Goal: Obtain resource: Download file/media

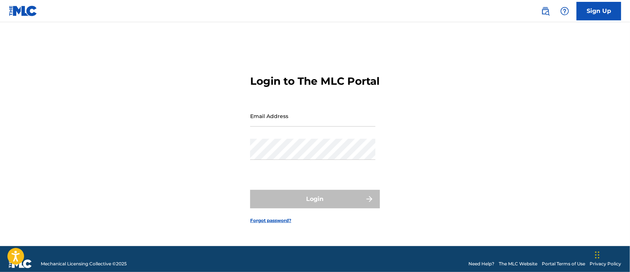
type input "[PERSON_NAME][EMAIL_ADDRESS][DOMAIN_NAME]"
click at [302, 204] on div "Login" at bounding box center [315, 199] width 130 height 19
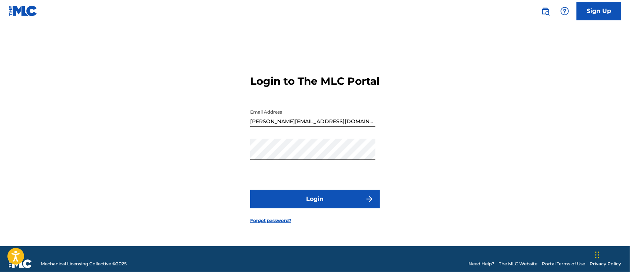
click at [302, 205] on button "Login" at bounding box center [315, 199] width 130 height 19
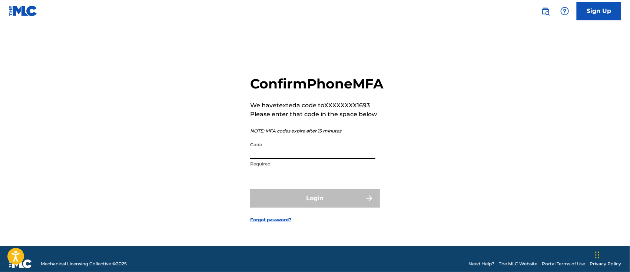
click at [296, 159] on input "Code" at bounding box center [312, 148] width 125 height 21
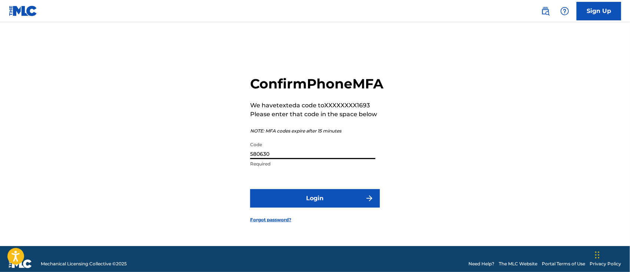
type input "580630"
click at [325, 206] on button "Login" at bounding box center [315, 198] width 130 height 19
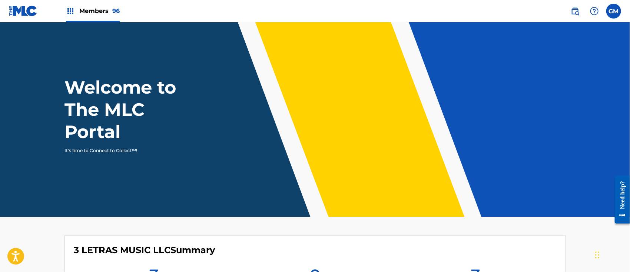
click at [102, 11] on span "Members 96" at bounding box center [99, 11] width 40 height 9
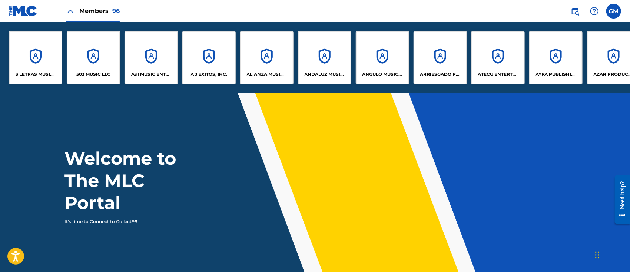
click at [99, 68] on div "503 MUSIC LLC" at bounding box center [93, 57] width 53 height 53
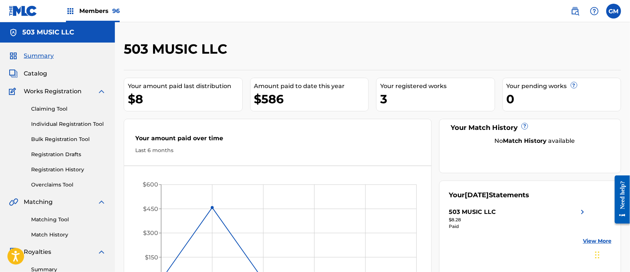
click at [107, 9] on span "Members 96" at bounding box center [99, 11] width 40 height 9
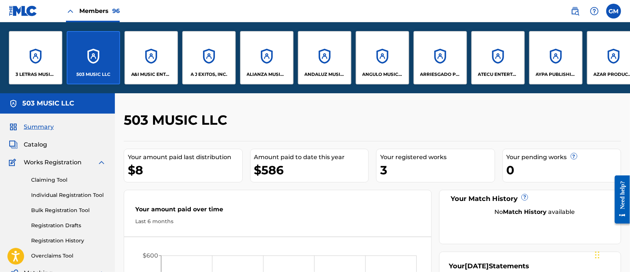
click at [154, 61] on div "A&I MUSIC ENTERTAINMENT, INC" at bounding box center [151, 57] width 53 height 53
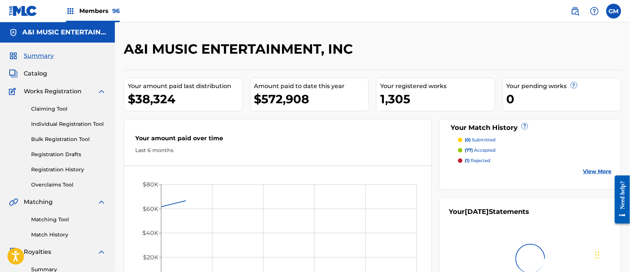
click at [40, 73] on span "Catalog" at bounding box center [35, 73] width 23 height 9
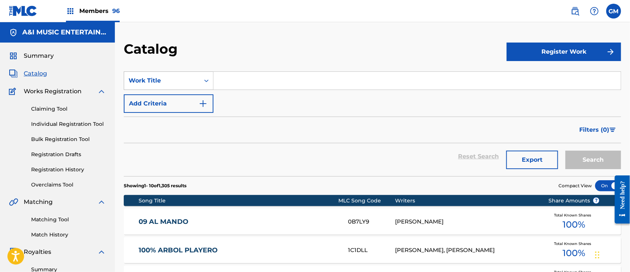
click at [208, 81] on icon "Search Form" at bounding box center [206, 80] width 7 height 7
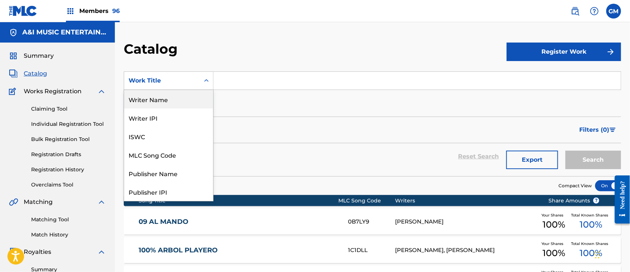
click at [170, 98] on div "Writer Name" at bounding box center [168, 99] width 89 height 19
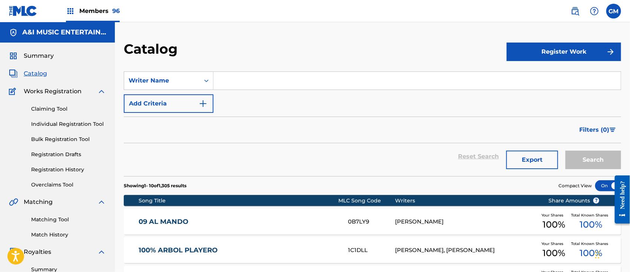
click at [237, 80] on input "Search Form" at bounding box center [416, 81] width 407 height 18
type input "[PERSON_NAME]"
click at [578, 160] on button "Search" at bounding box center [593, 160] width 56 height 19
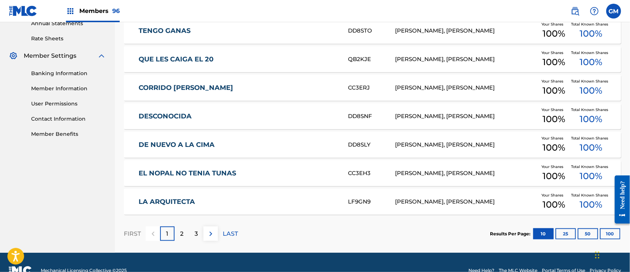
scroll to position [293, 0]
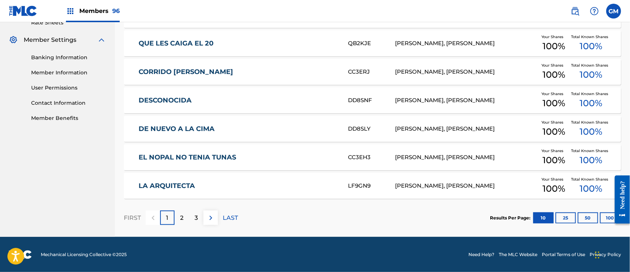
click at [587, 218] on button "50" at bounding box center [588, 218] width 20 height 11
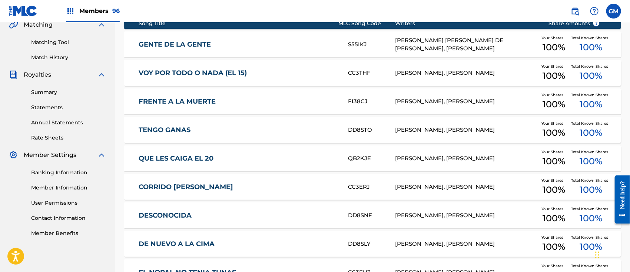
scroll to position [62, 0]
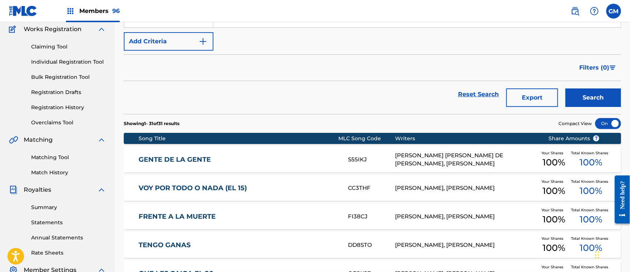
click at [529, 96] on button "Export" at bounding box center [532, 98] width 52 height 19
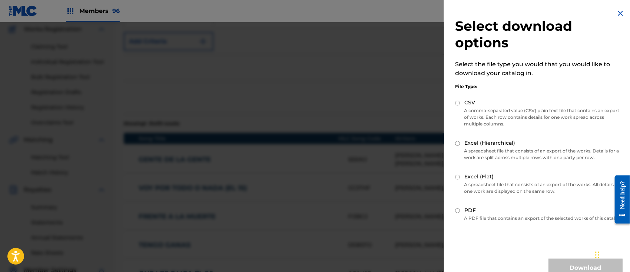
click at [459, 176] on input "Excel (Flat)" at bounding box center [457, 177] width 5 height 5
radio input "true"
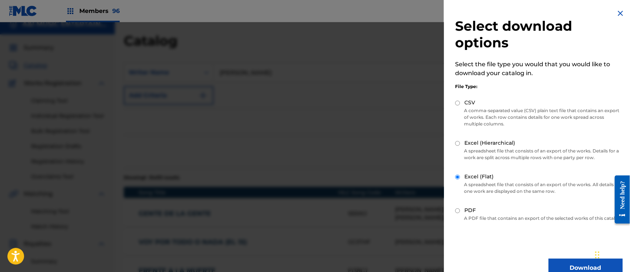
scroll to position [0, 0]
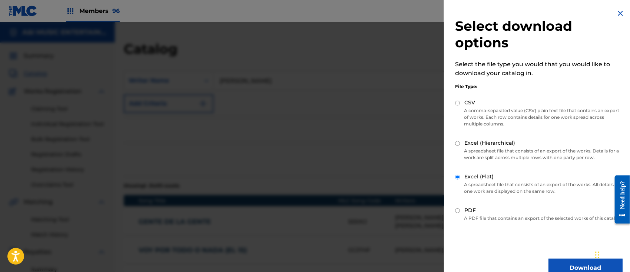
click at [577, 269] on button "Download" at bounding box center [585, 268] width 74 height 19
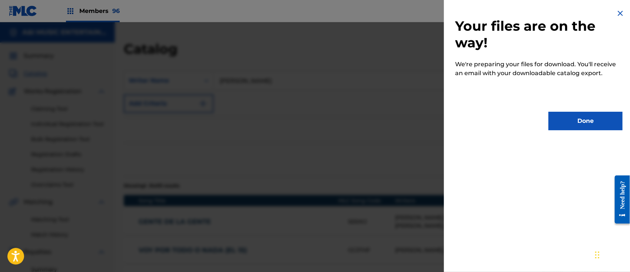
click at [595, 121] on button "Done" at bounding box center [585, 121] width 74 height 19
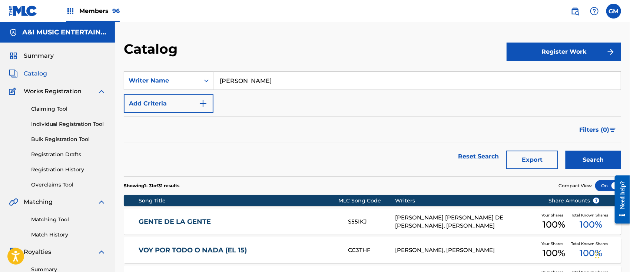
click at [39, 70] on span "Catalog" at bounding box center [35, 73] width 23 height 9
click at [207, 77] on icon "Search Form" at bounding box center [206, 80] width 7 height 7
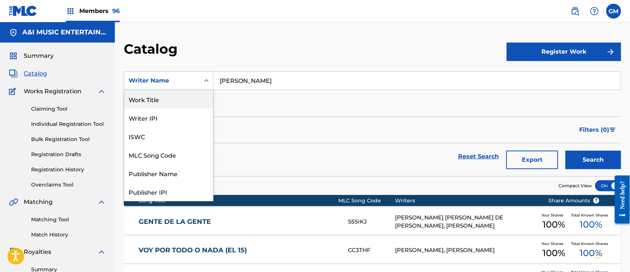
click at [178, 98] on div "Work Title" at bounding box center [168, 99] width 89 height 19
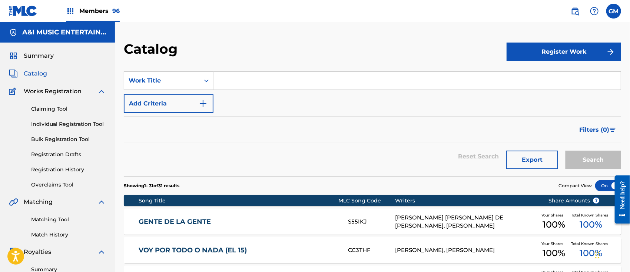
click at [262, 77] on input "Search Form" at bounding box center [416, 81] width 407 height 18
click at [226, 79] on input "eñ 27" at bounding box center [416, 81] width 407 height 18
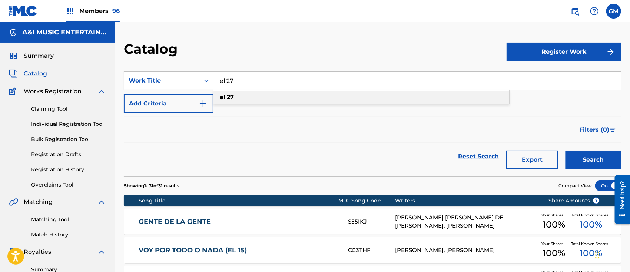
type input "el 27"
click at [230, 94] on strong "27" at bounding box center [230, 97] width 7 height 7
click at [577, 161] on button "Search" at bounding box center [593, 160] width 56 height 19
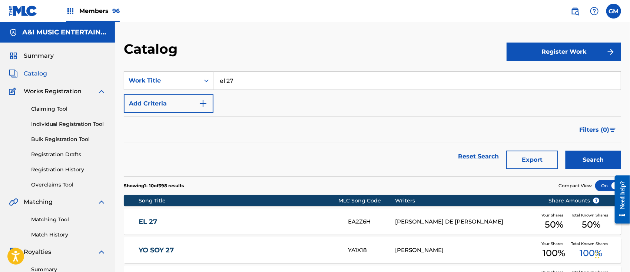
scroll to position [115, 0]
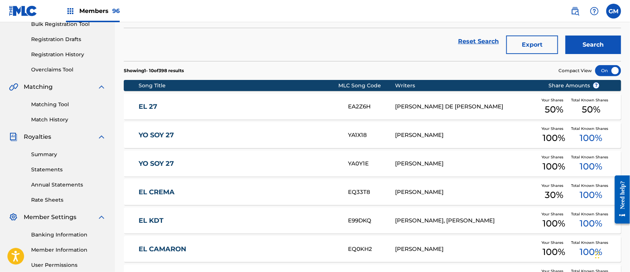
click at [207, 108] on link "EL 27" at bounding box center [238, 107] width 199 height 9
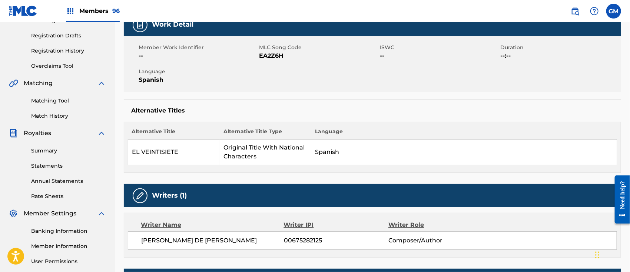
scroll to position [115, 0]
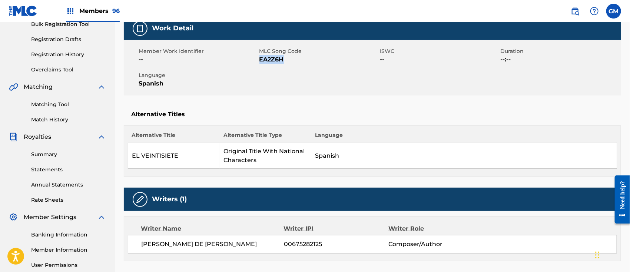
drag, startPoint x: 287, startPoint y: 58, endPoint x: 261, endPoint y: 62, distance: 27.0
click at [261, 62] on span "EA2Z6H" at bounding box center [318, 59] width 119 height 9
copy span "EA2Z6H"
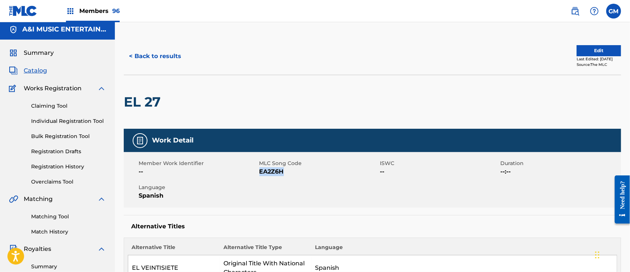
scroll to position [0, 0]
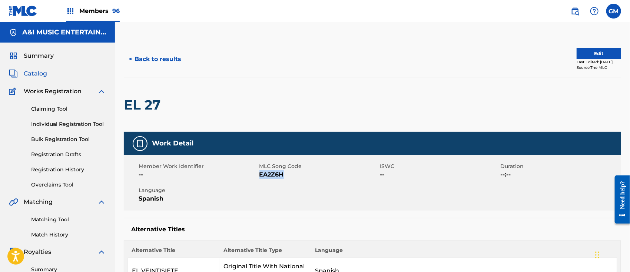
click at [168, 52] on button "< Back to results" at bounding box center [155, 59] width 63 height 19
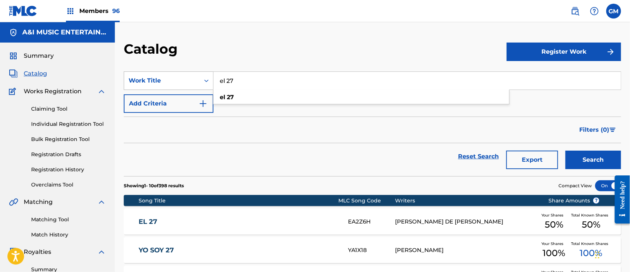
drag, startPoint x: 261, startPoint y: 78, endPoint x: 143, endPoint y: 78, distance: 118.2
click at [143, 78] on div "SearchWithCriteria6dcabd15-685f-40ee-9966-7901ecd94385 Work Title el 27 el 27" at bounding box center [372, 81] width 497 height 19
type input "EL [PERSON_NAME] MG"
click at [565, 151] on button "Search" at bounding box center [593, 160] width 56 height 19
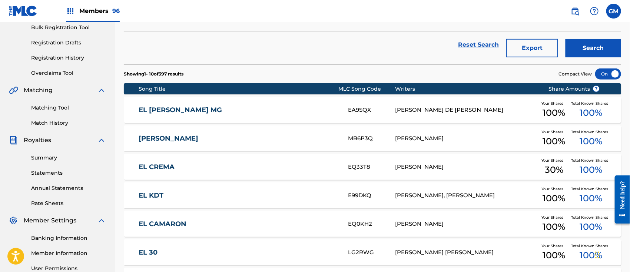
scroll to position [115, 0]
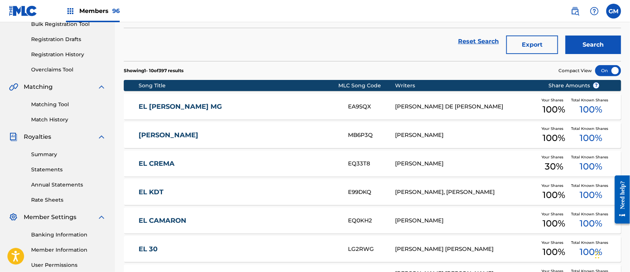
click at [165, 107] on link "EL [PERSON_NAME] MG" at bounding box center [238, 107] width 199 height 9
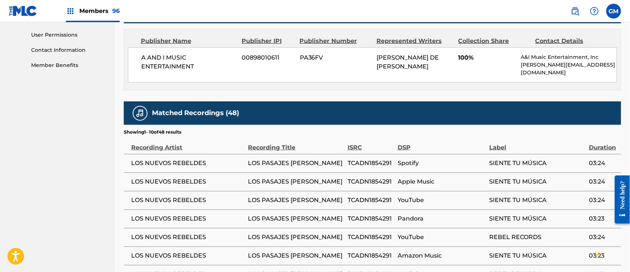
scroll to position [230, 0]
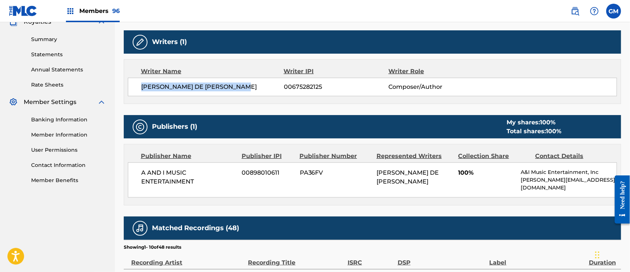
drag, startPoint x: 245, startPoint y: 86, endPoint x: 140, endPoint y: 92, distance: 104.7
click at [140, 92] on div "[PERSON_NAME] DE [PERSON_NAME] 00675282125 Composer/Author" at bounding box center [372, 87] width 489 height 19
copy span "[PERSON_NAME] DE [PERSON_NAME]"
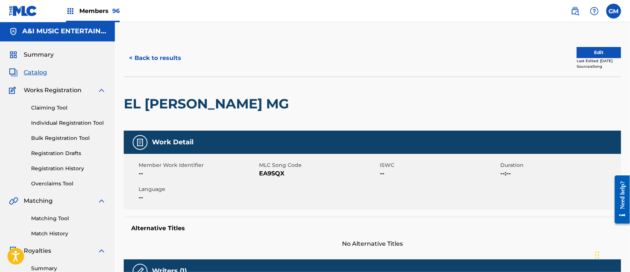
scroll to position [0, 0]
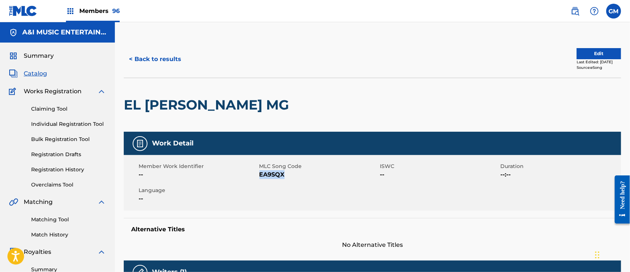
drag, startPoint x: 285, startPoint y: 176, endPoint x: 261, endPoint y: 176, distance: 23.7
click at [261, 176] on span "EA9SQX" at bounding box center [318, 174] width 119 height 9
copy span "EA9SQX"
click at [161, 58] on button "< Back to results" at bounding box center [155, 59] width 63 height 19
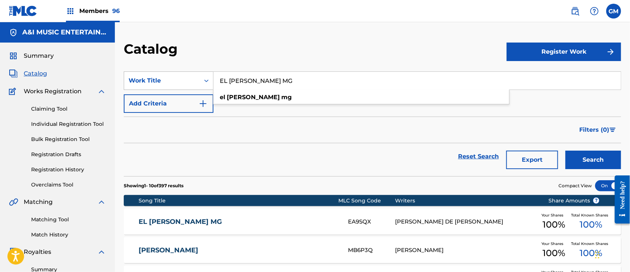
drag, startPoint x: 288, startPoint y: 77, endPoint x: 210, endPoint y: 76, distance: 77.8
click at [210, 76] on div "SearchWithCriteria6dcabd15-685f-40ee-9966-7901ecd94385 Work Title EL [PERSON_NA…" at bounding box center [372, 81] width 497 height 19
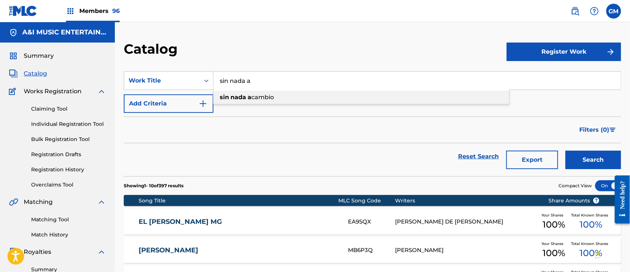
click at [268, 99] on span "cambio" at bounding box center [262, 97] width 23 height 7
type input "sin nada a cambio"
click at [581, 156] on button "Search" at bounding box center [593, 160] width 56 height 19
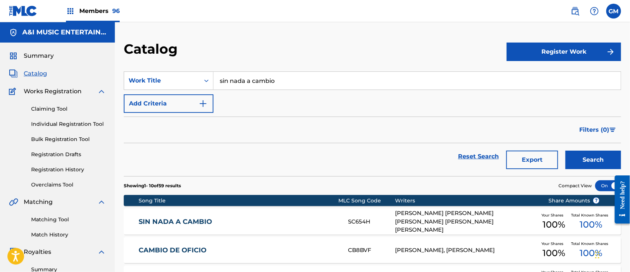
click at [232, 216] on div "SIN NADA A CAMBIO SC654H [PERSON_NAME], [PERSON_NAME] [PERSON_NAME] [PERSON_NAM…" at bounding box center [372, 222] width 497 height 26
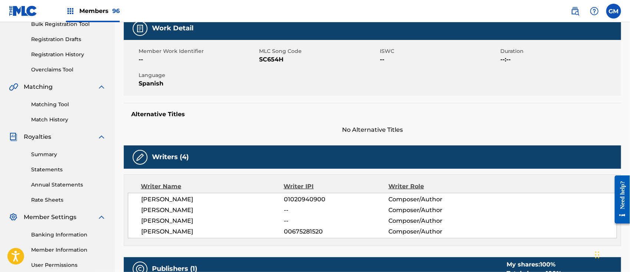
scroll to position [230, 0]
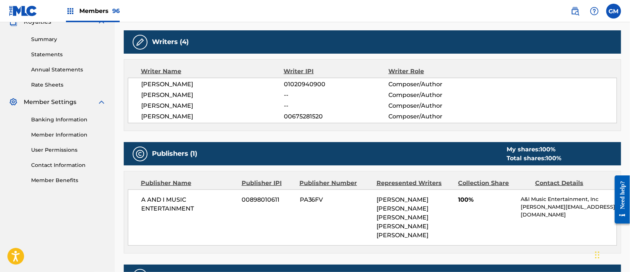
drag, startPoint x: 141, startPoint y: 115, endPoint x: 259, endPoint y: 116, distance: 117.8
click at [259, 116] on span "[PERSON_NAME]" at bounding box center [212, 116] width 143 height 9
copy span "[PERSON_NAME]"
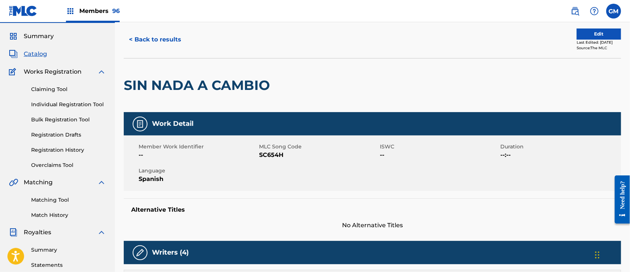
scroll to position [0, 0]
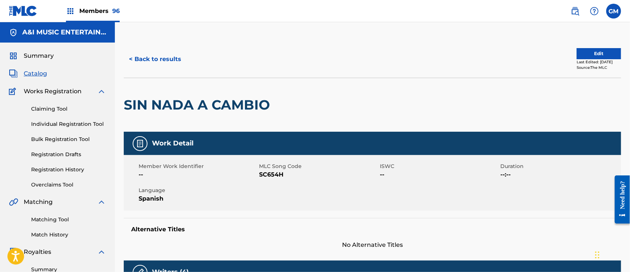
click at [165, 56] on button "< Back to results" at bounding box center [155, 59] width 63 height 19
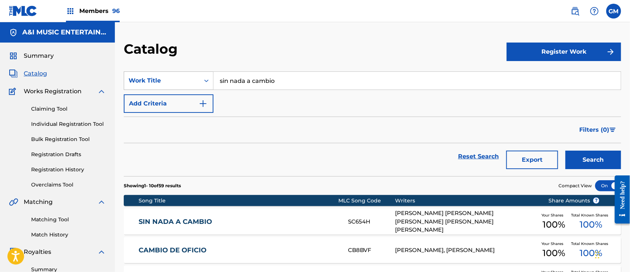
click at [205, 79] on icon "Search Form" at bounding box center [206, 80] width 7 height 7
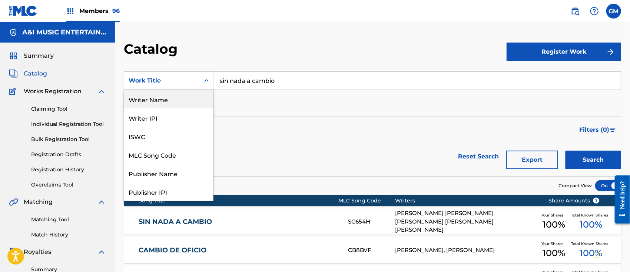
click at [160, 98] on div "Writer Name" at bounding box center [168, 99] width 89 height 19
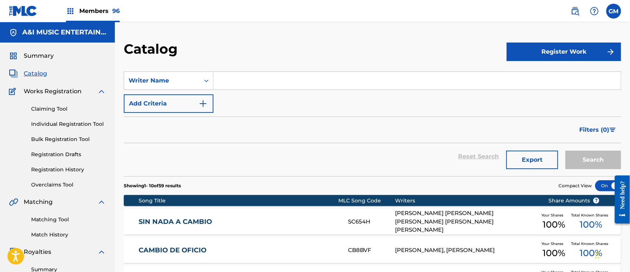
click at [266, 76] on input "Search Form" at bounding box center [416, 81] width 407 height 18
type input "[PERSON_NAME]"
click at [565, 151] on button "Search" at bounding box center [593, 160] width 56 height 19
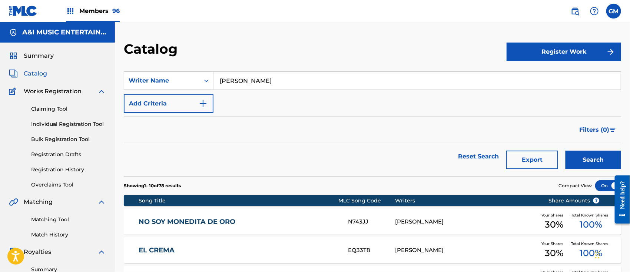
click at [523, 158] on button "Export" at bounding box center [532, 160] width 52 height 19
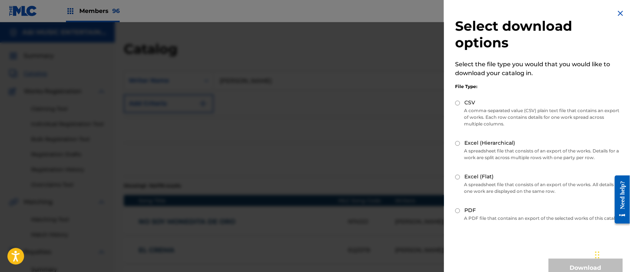
click at [456, 176] on input "Excel (Flat)" at bounding box center [457, 177] width 5 height 5
radio input "true"
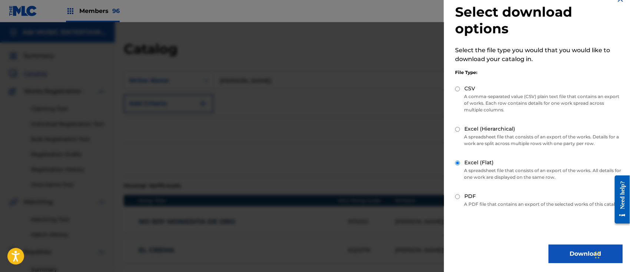
scroll to position [21, 0]
click at [564, 251] on button "Download" at bounding box center [585, 254] width 74 height 19
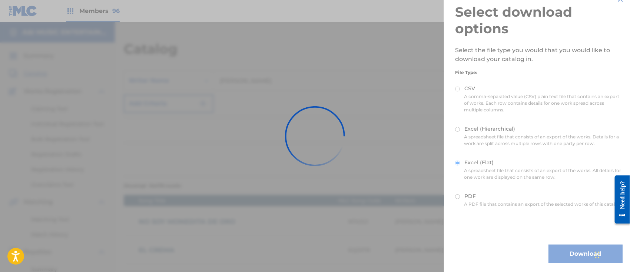
scroll to position [0, 0]
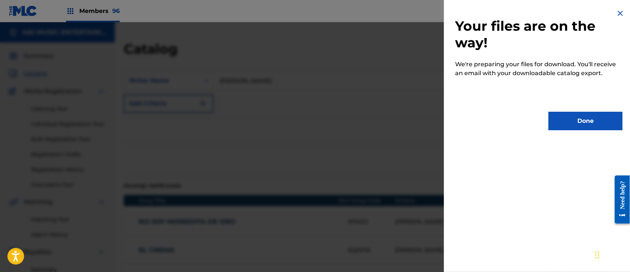
click at [566, 119] on button "Done" at bounding box center [585, 121] width 74 height 19
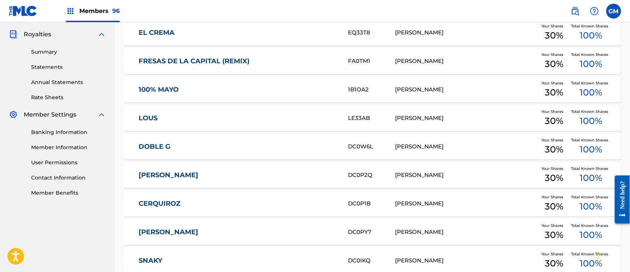
scroll to position [230, 0]
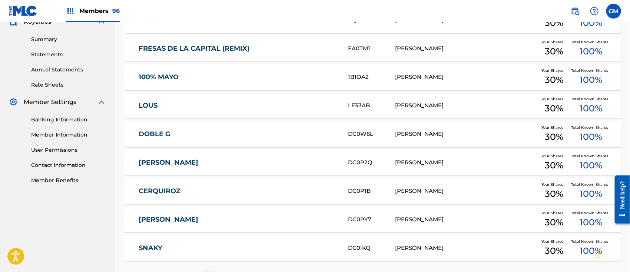
click at [208, 72] on div "100% MAYO 1B1OA2 [PERSON_NAME] Your Shares 30 % Total Known Shares 100 %" at bounding box center [372, 77] width 497 height 26
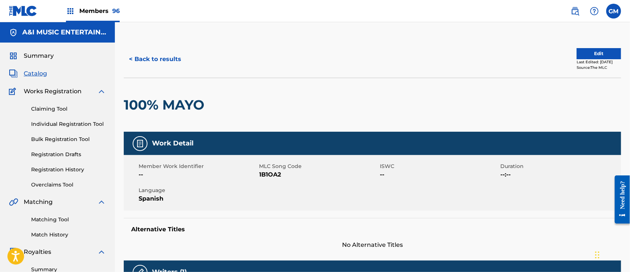
click at [160, 57] on button "< Back to results" at bounding box center [155, 59] width 63 height 19
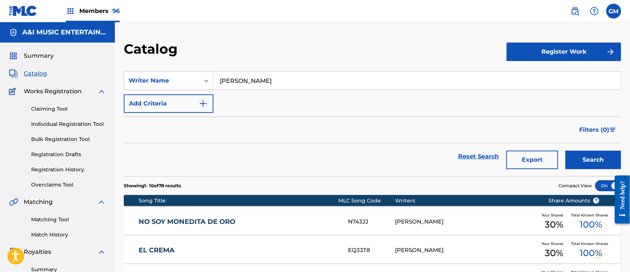
click at [573, 9] on img at bounding box center [575, 11] width 9 height 9
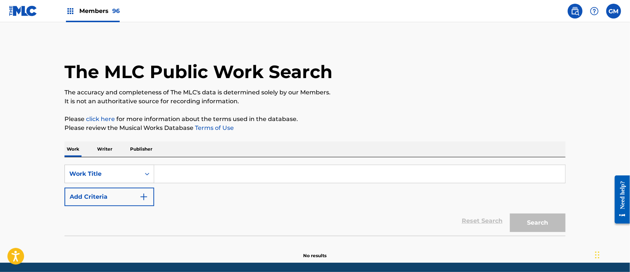
drag, startPoint x: 170, startPoint y: 170, endPoint x: 176, endPoint y: 170, distance: 5.9
click at [175, 170] on input "Search Form" at bounding box center [359, 174] width 411 height 18
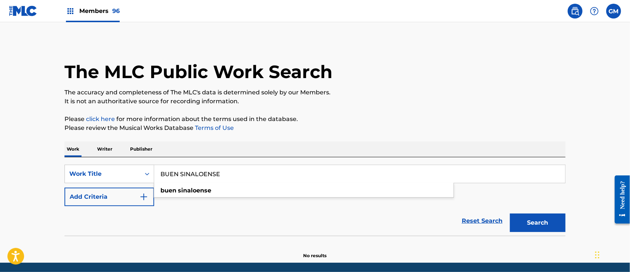
type input "BUEN SINALOENSE"
click at [510, 214] on button "Search" at bounding box center [538, 223] width 56 height 19
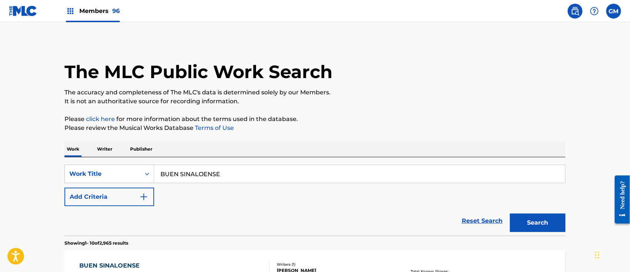
scroll to position [115, 0]
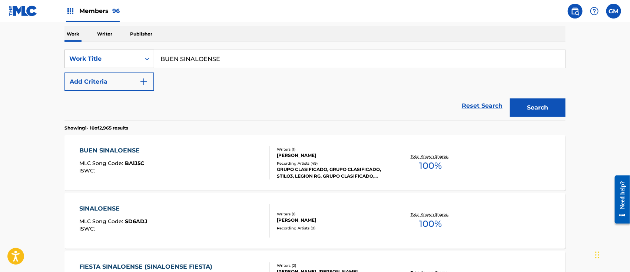
click at [182, 160] on div "BUEN SINALOENSE MLC Song Code : BA1J5C ISWC :" at bounding box center [175, 162] width 190 height 33
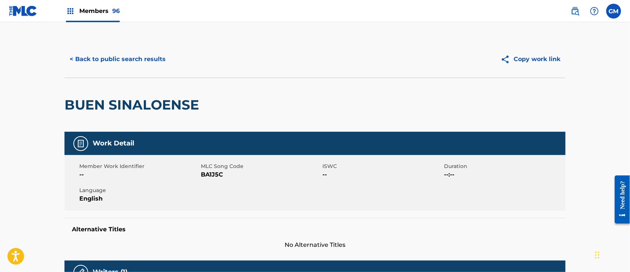
click at [98, 7] on span "Members 96" at bounding box center [99, 11] width 40 height 9
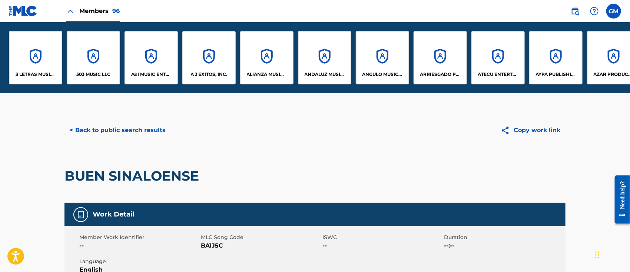
click at [147, 68] on div "A&I MUSIC ENTERTAINMENT, INC" at bounding box center [151, 57] width 53 height 53
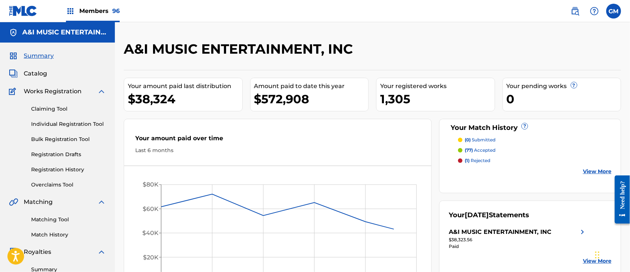
click at [36, 74] on span "Catalog" at bounding box center [35, 73] width 23 height 9
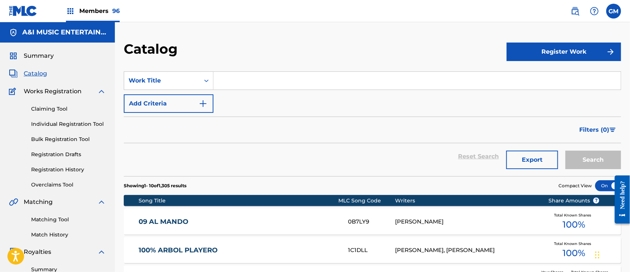
click at [231, 80] on input "Search Form" at bounding box center [416, 81] width 407 height 18
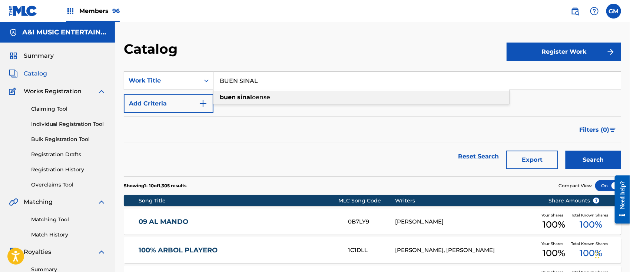
click at [243, 96] on strong "sinal" at bounding box center [244, 97] width 15 height 7
type input "buen sinaloense"
click at [581, 153] on button "Search" at bounding box center [593, 160] width 56 height 19
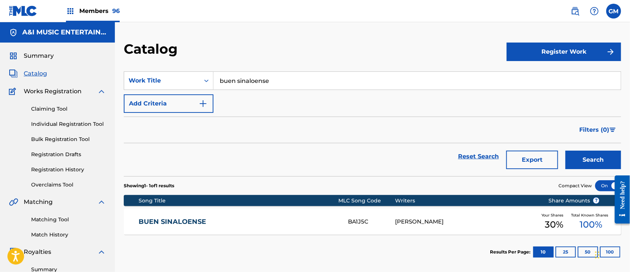
click at [222, 218] on link "BUEN SINALOENSE" at bounding box center [238, 222] width 199 height 9
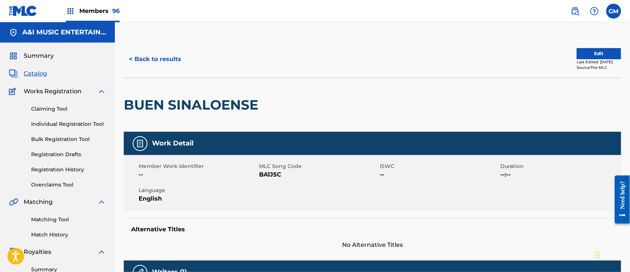
click at [153, 60] on button "< Back to results" at bounding box center [155, 59] width 63 height 19
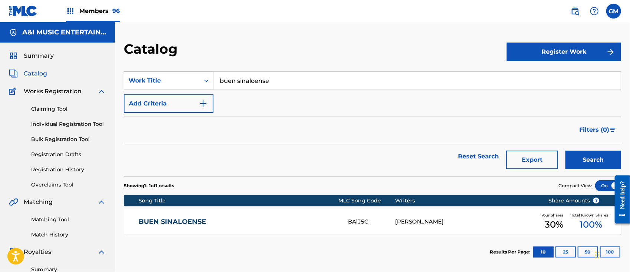
click at [205, 79] on icon "Search Form" at bounding box center [206, 80] width 7 height 7
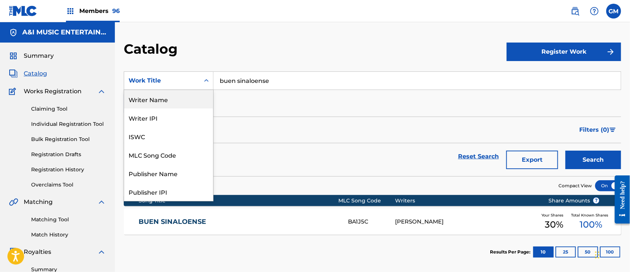
click at [166, 96] on div "Writer Name" at bounding box center [168, 99] width 89 height 19
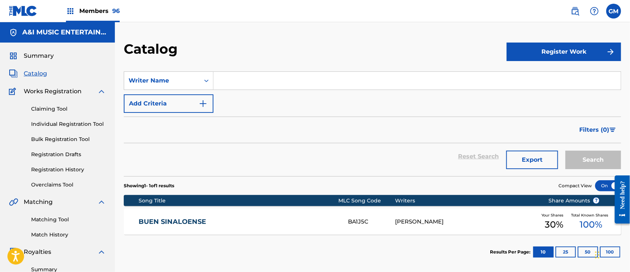
click at [260, 87] on input "Search Form" at bounding box center [416, 81] width 407 height 18
type input "[PERSON_NAME]"
click at [565, 151] on button "Search" at bounding box center [593, 160] width 56 height 19
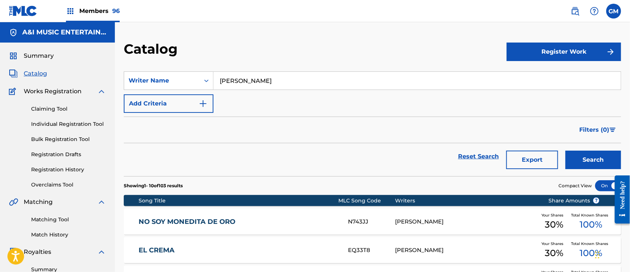
click at [523, 159] on button "Export" at bounding box center [532, 160] width 52 height 19
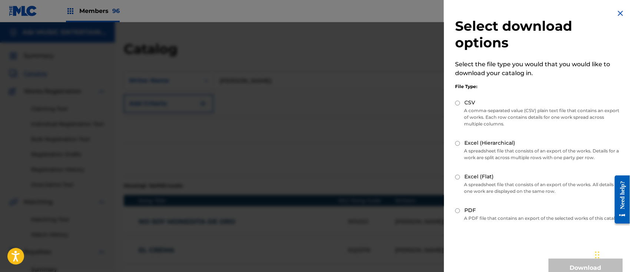
click at [457, 176] on input "Excel (Flat)" at bounding box center [457, 177] width 5 height 5
radio input "true"
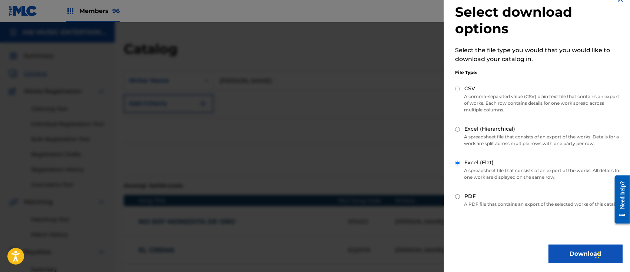
click at [571, 251] on button "Download" at bounding box center [585, 254] width 74 height 19
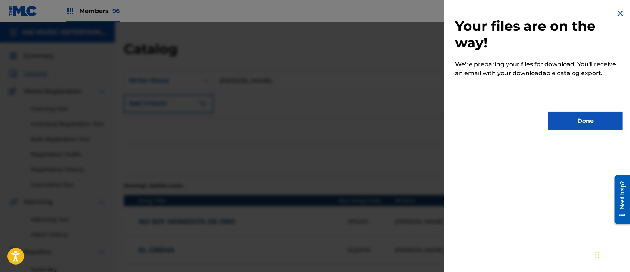
scroll to position [0, 0]
click at [561, 117] on button "Done" at bounding box center [585, 121] width 74 height 19
